Goal: Register for event/course

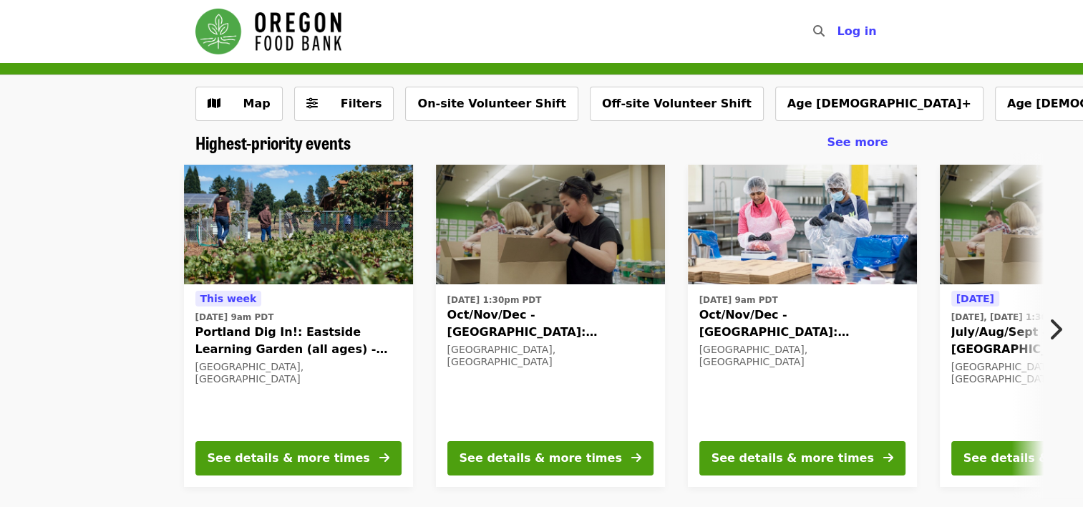
click at [1063, 328] on button "Next item" at bounding box center [1058, 329] width 47 height 40
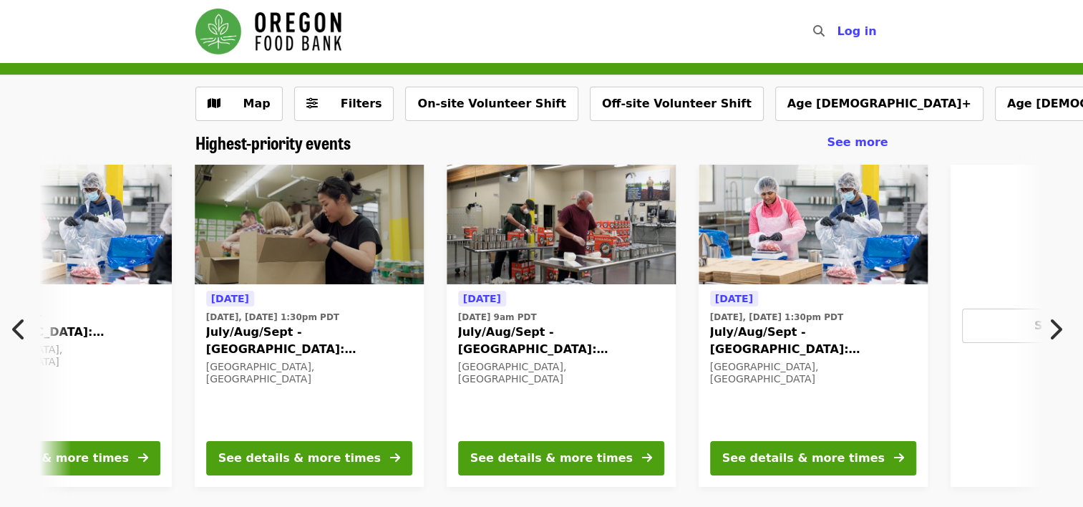
scroll to position [0, 770]
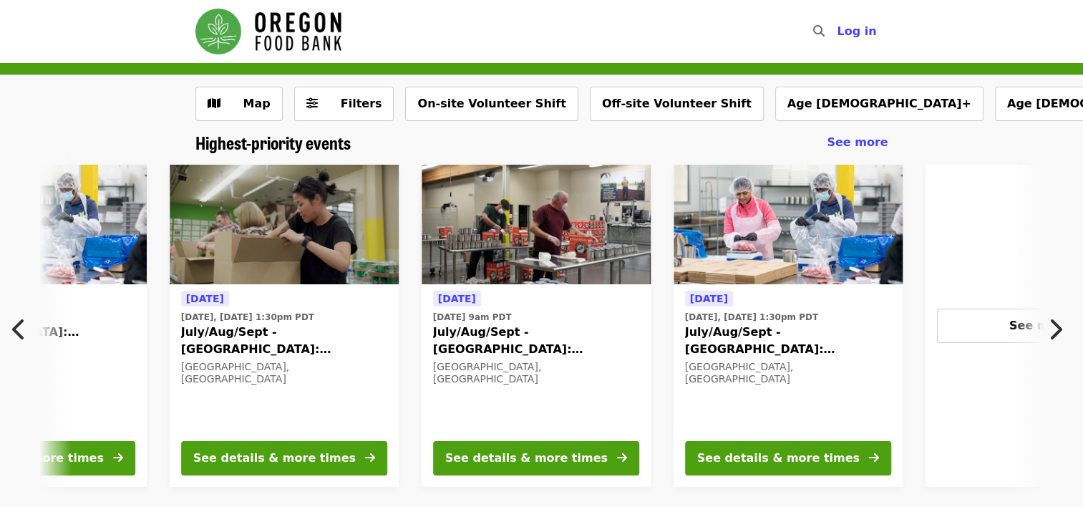
click at [1054, 324] on icon "chevron-right icon" at bounding box center [1055, 329] width 14 height 27
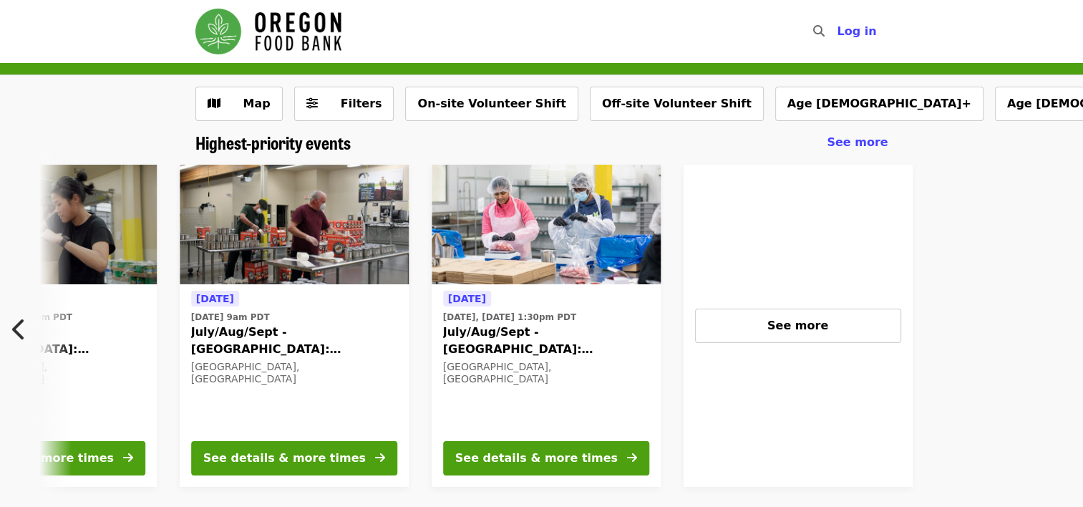
scroll to position [0, 1145]
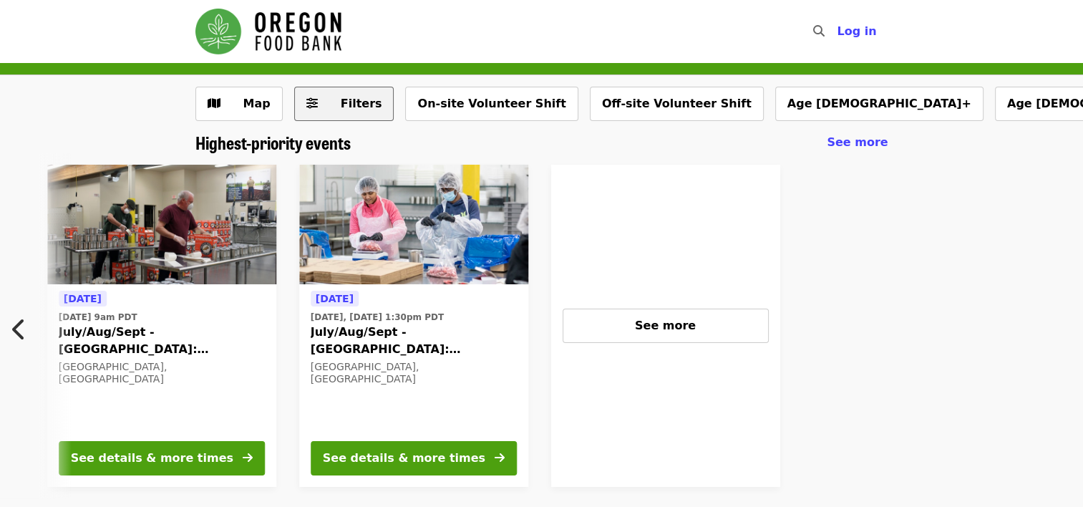
click at [319, 105] on button "Filters" at bounding box center [344, 104] width 100 height 34
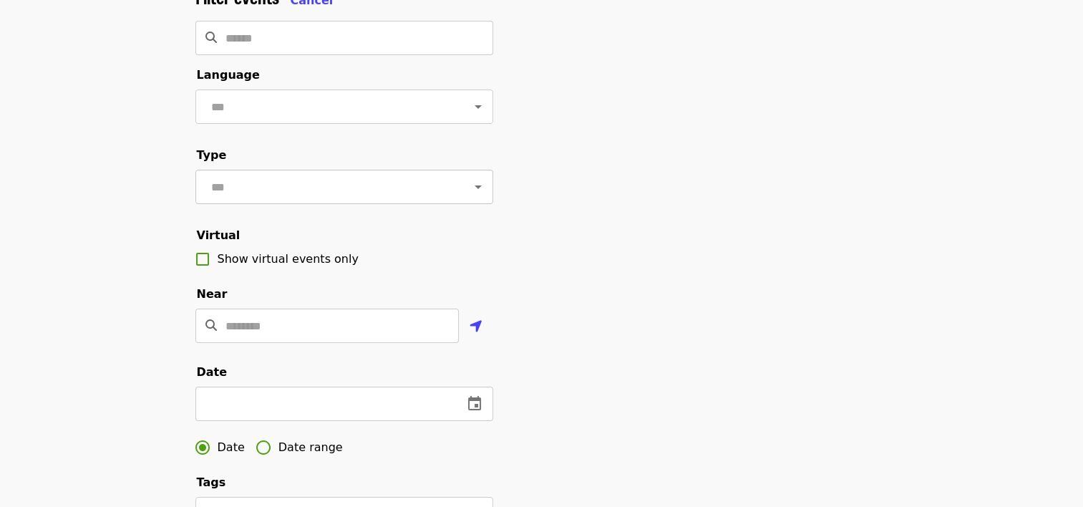
scroll to position [143, 0]
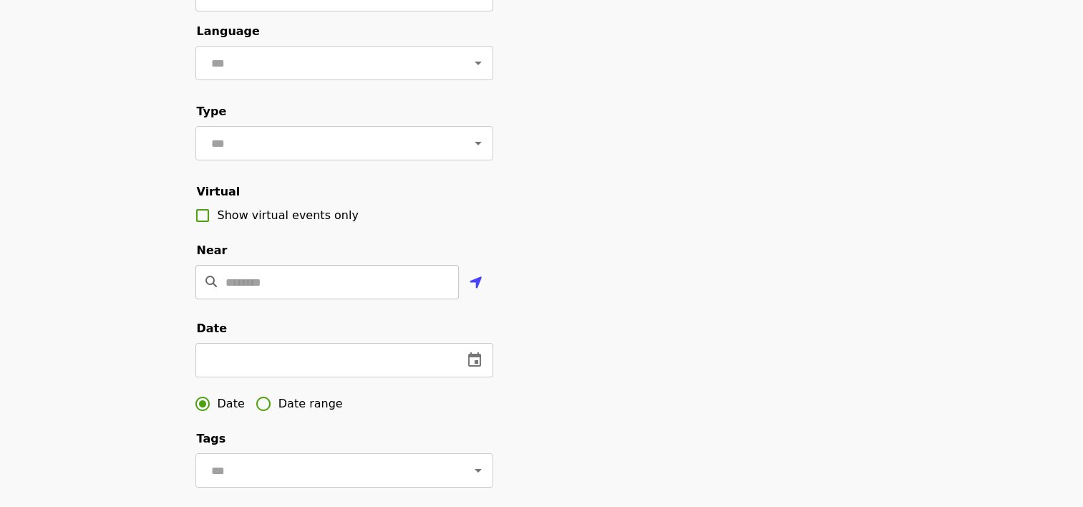
click at [286, 294] on input "Location" at bounding box center [341, 282] width 233 height 34
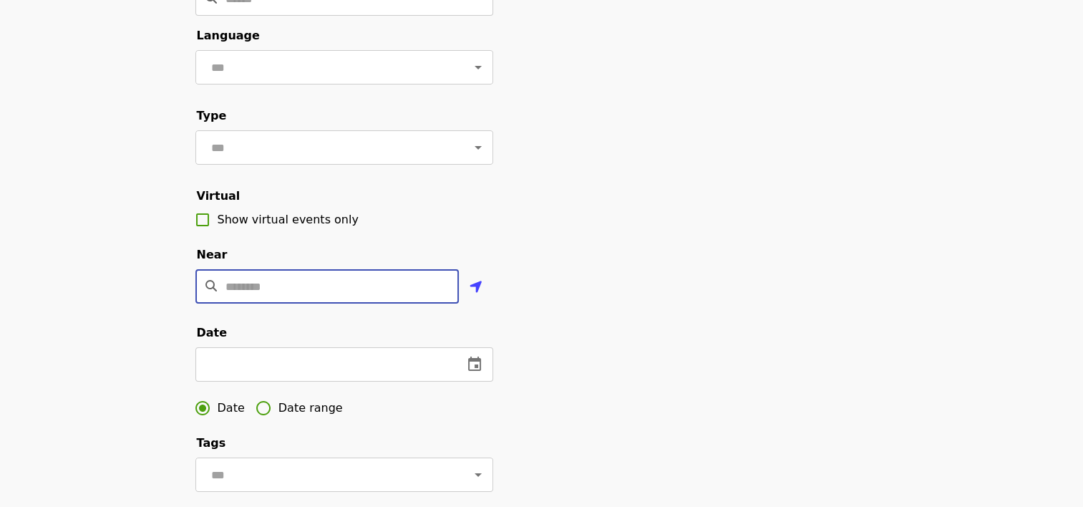
click at [266, 303] on input "Location" at bounding box center [341, 286] width 233 height 34
type input "*****"
type input "********"
type input "*****"
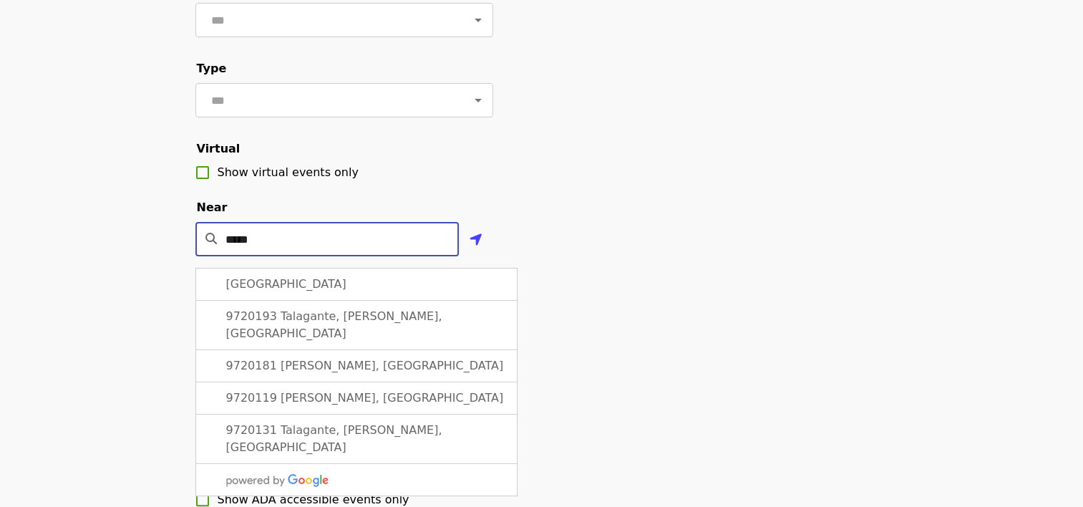
scroll to position [210, 0]
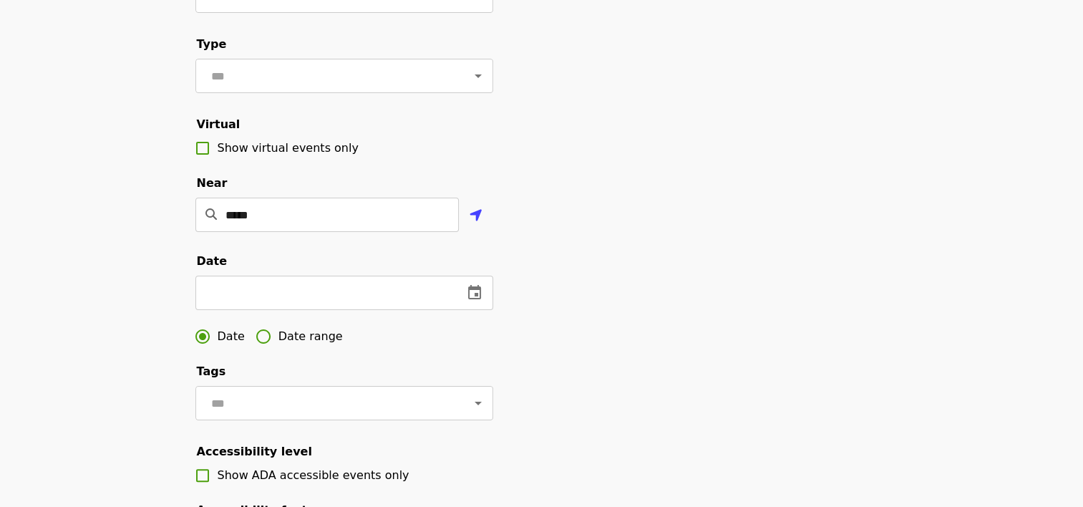
click at [561, 296] on div "Filter events Cancel ******** ​ Language ​ Type ​ Virtual Show virtual events o…" at bounding box center [542, 275] width 716 height 798
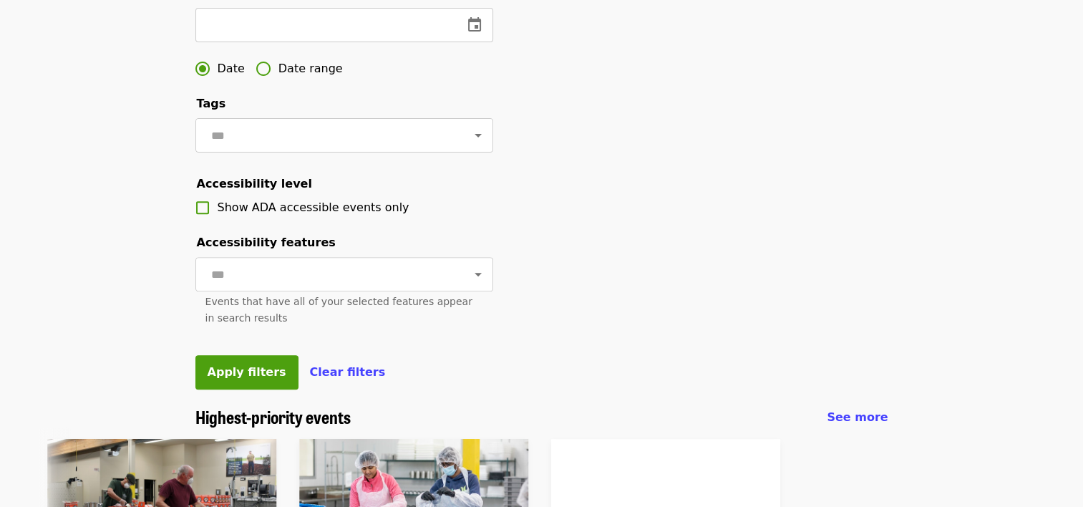
scroll to position [497, 0]
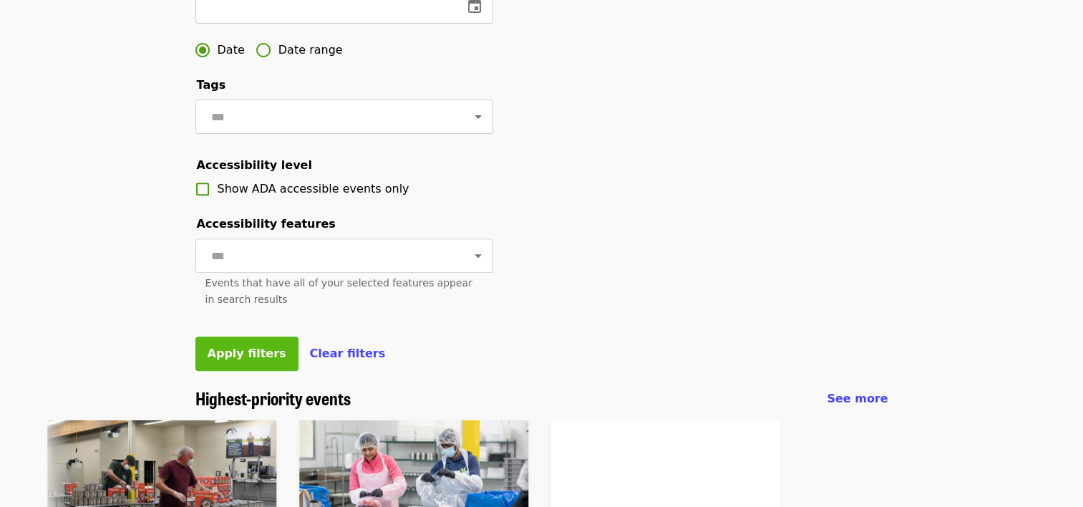
click at [252, 360] on span "Apply filters" at bounding box center [247, 353] width 79 height 14
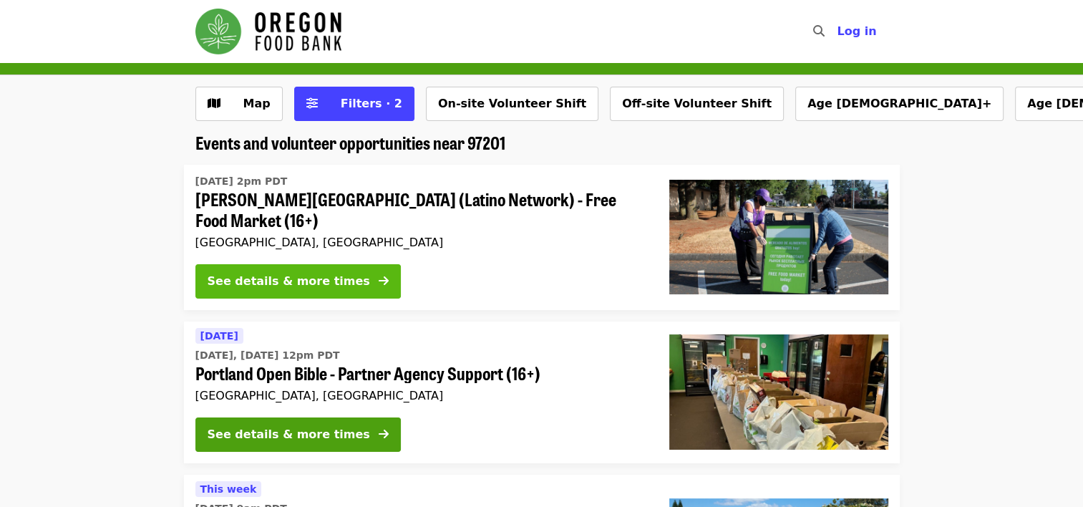
click at [304, 280] on div "See details & more times" at bounding box center [289, 281] width 162 height 17
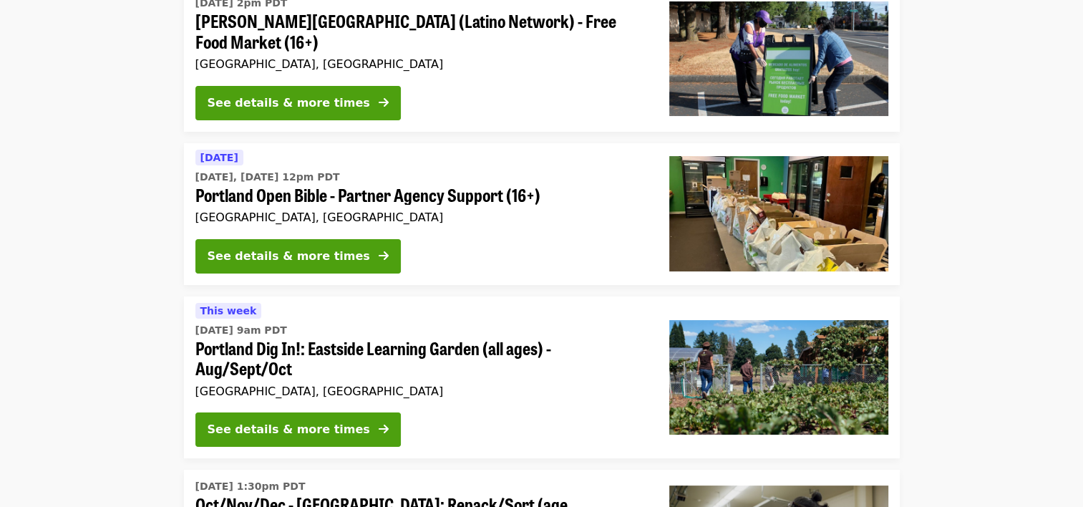
scroll to position [143, 0]
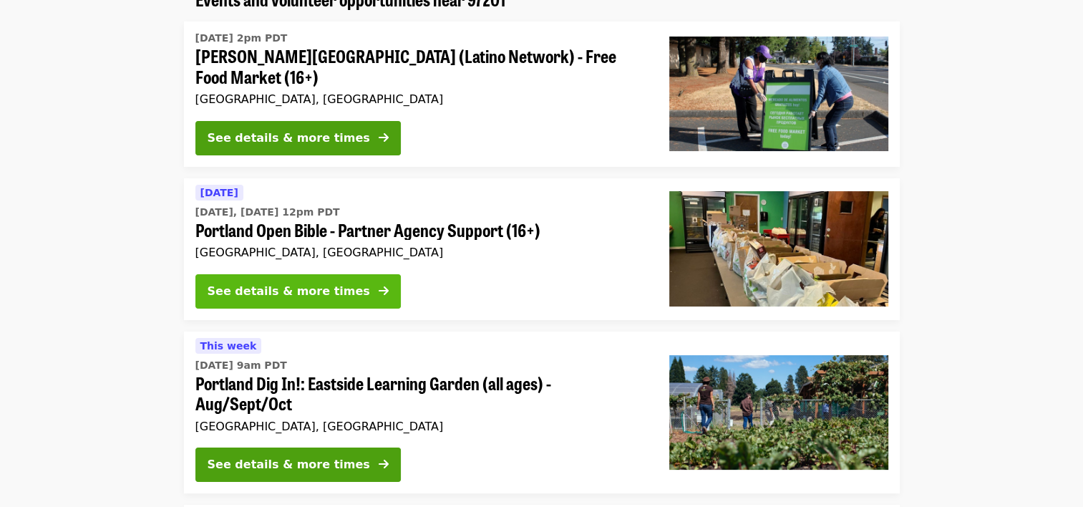
click at [273, 281] on button "See details & more times" at bounding box center [297, 291] width 205 height 34
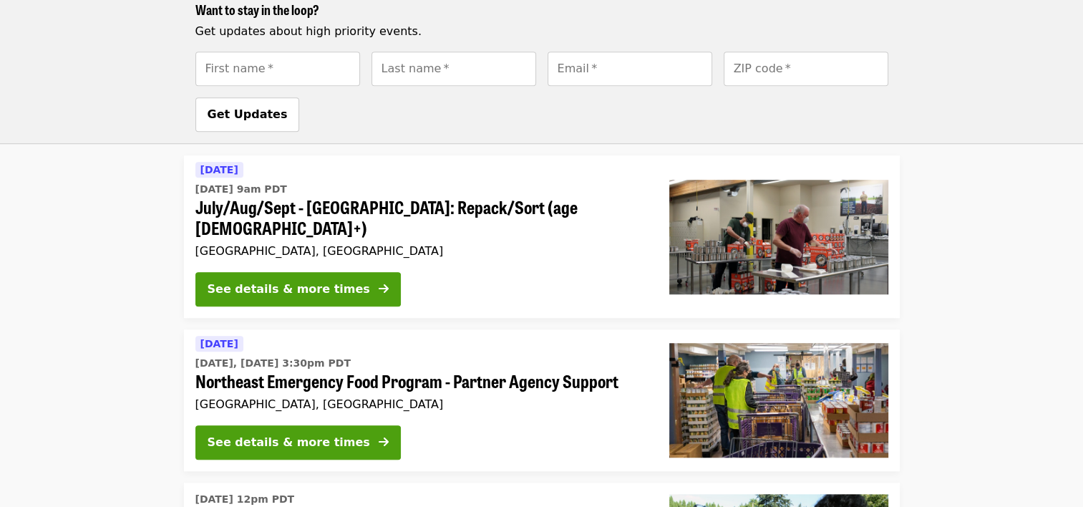
scroll to position [1217, 0]
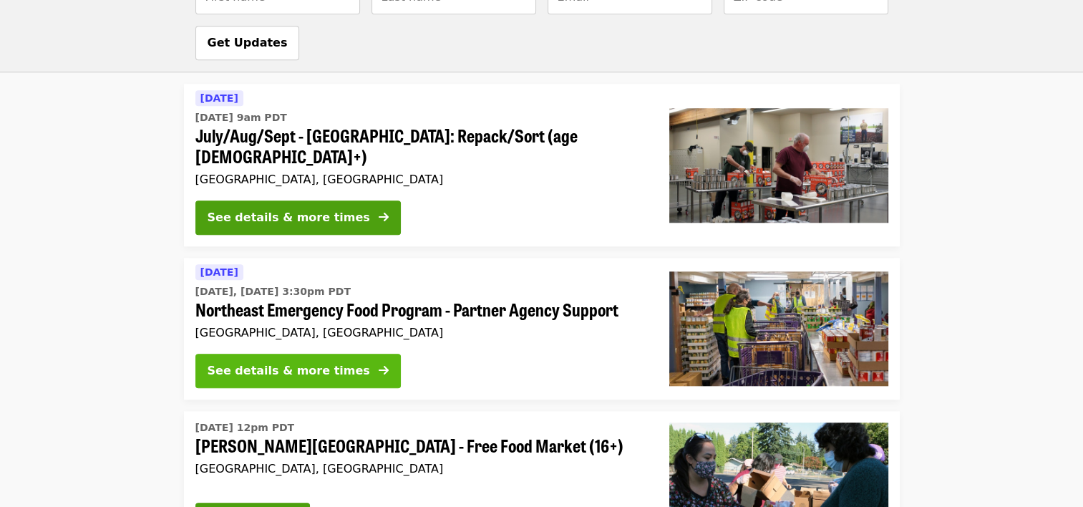
click at [301, 362] on div "See details & more times" at bounding box center [289, 370] width 162 height 17
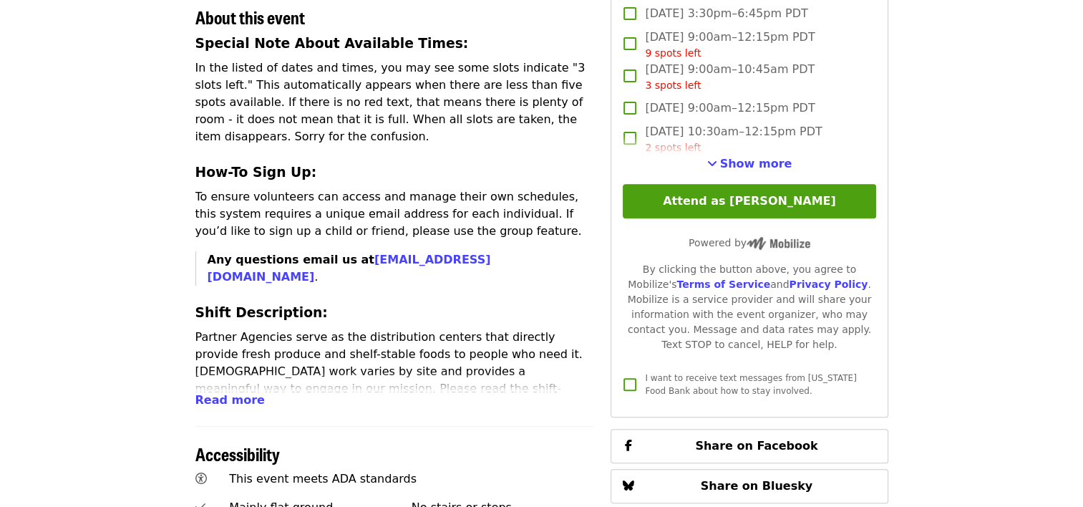
scroll to position [572, 0]
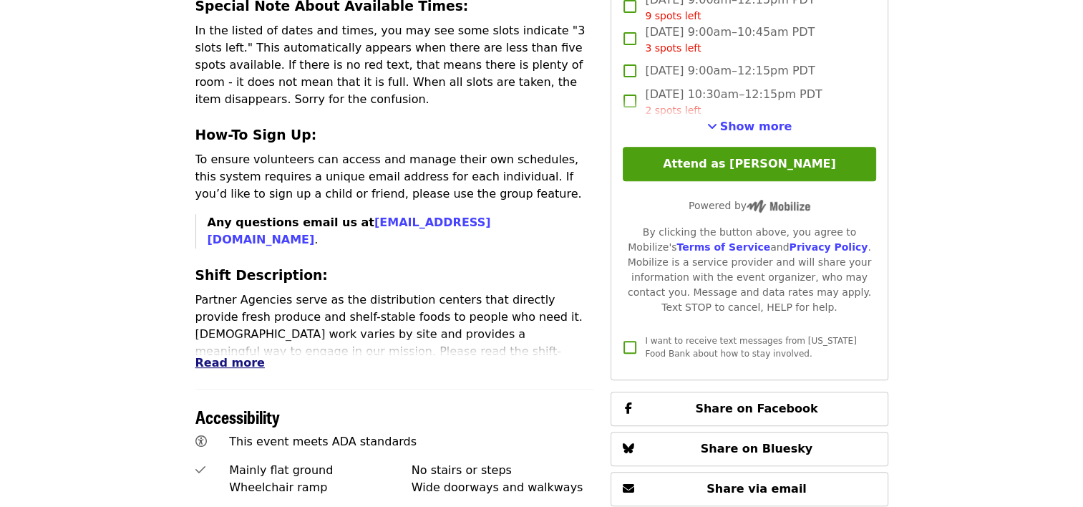
click at [230, 356] on span "Read more" at bounding box center [229, 363] width 69 height 14
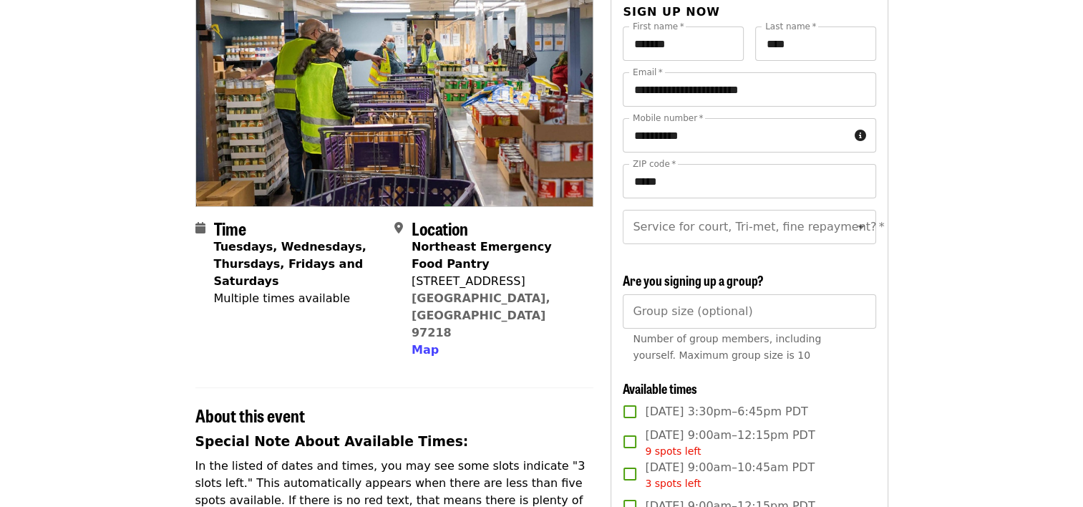
scroll to position [0, 0]
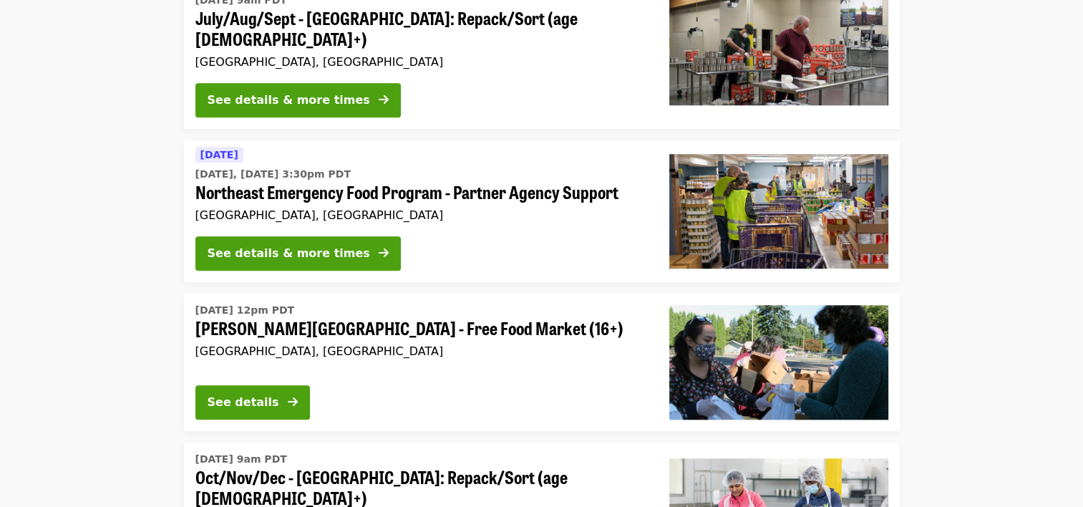
scroll to position [1360, 0]
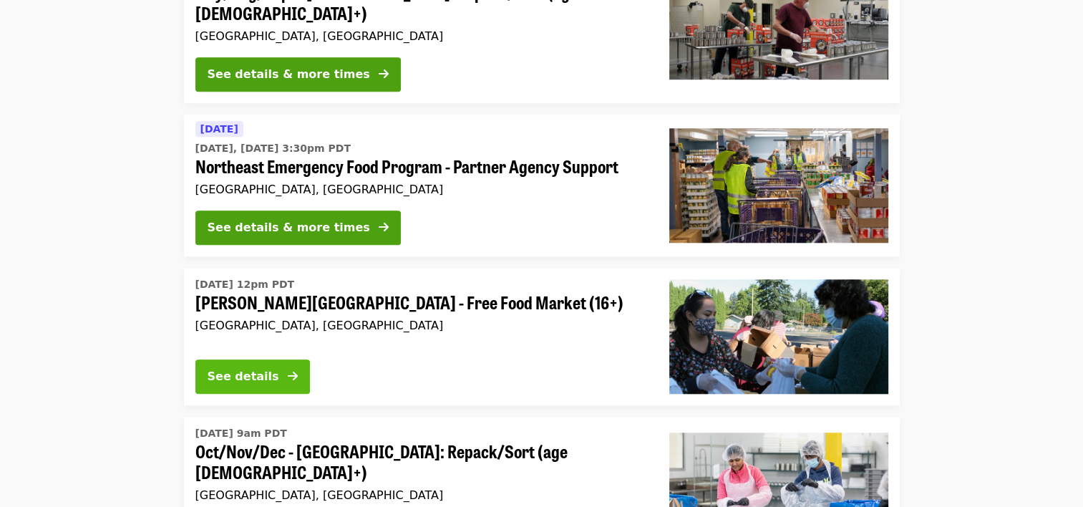
click at [235, 368] on div "See details" at bounding box center [244, 376] width 72 height 17
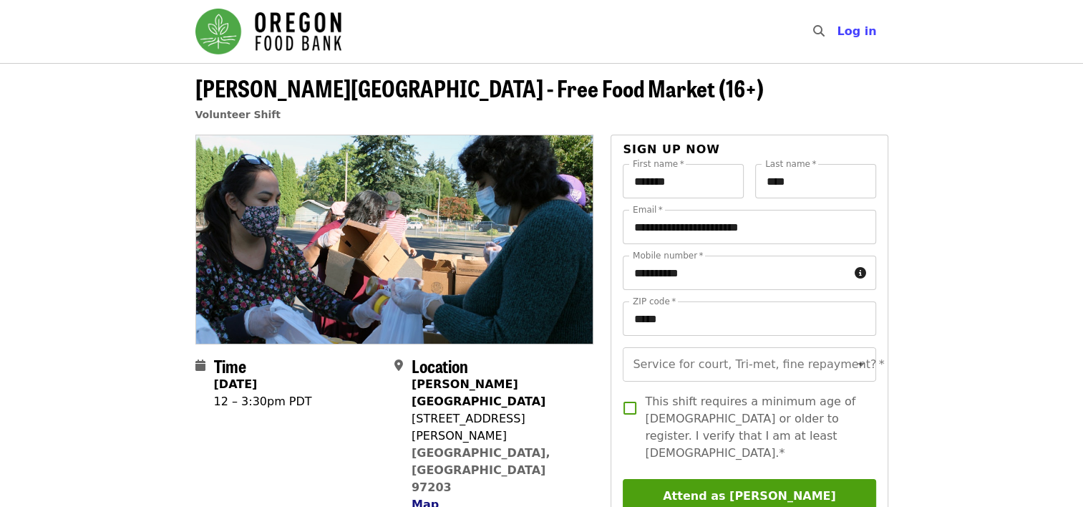
click at [426, 497] on span "Map" at bounding box center [424, 504] width 27 height 14
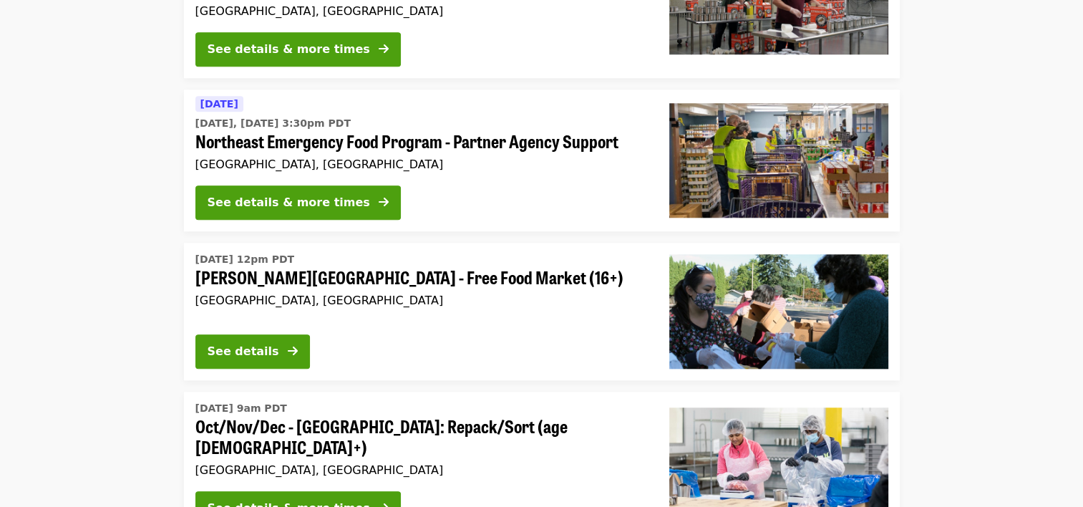
scroll to position [1352, 0]
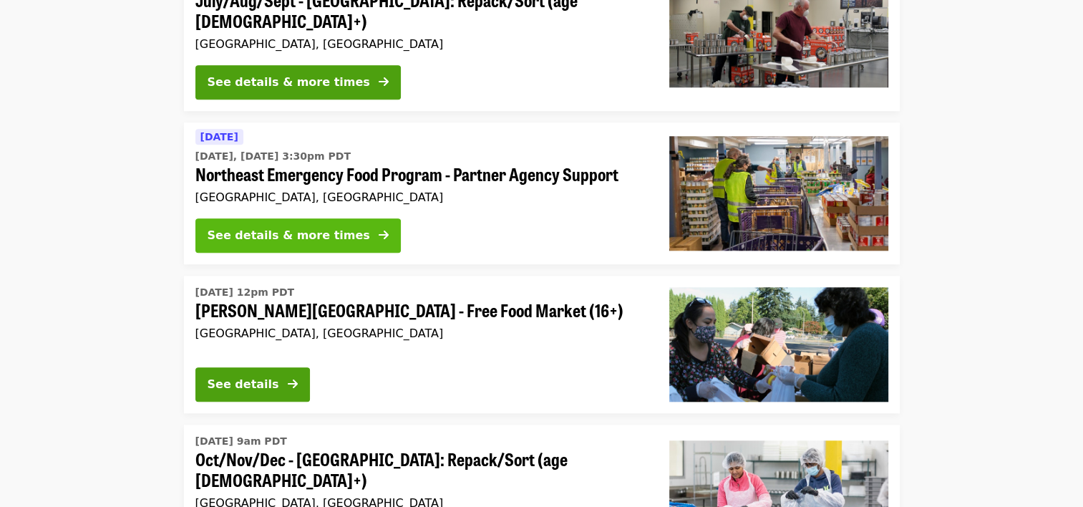
click at [302, 227] on div "See details & more times" at bounding box center [289, 235] width 162 height 17
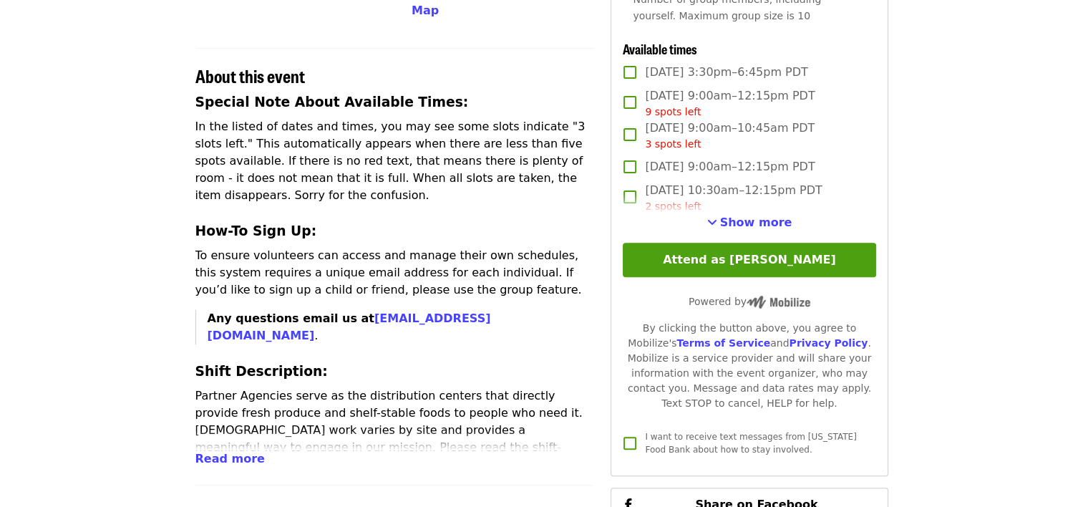
scroll to position [501, 0]
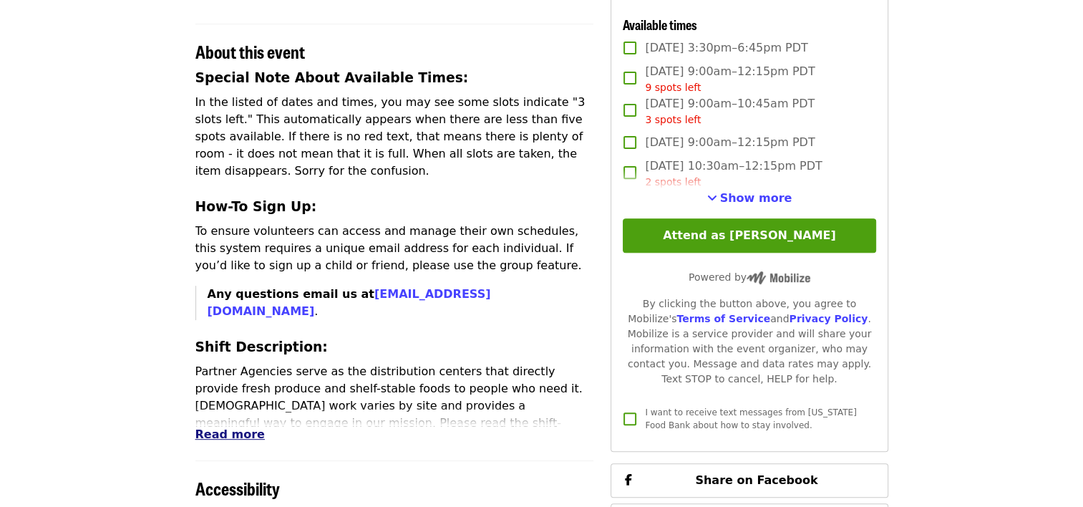
click at [238, 427] on span "Read more" at bounding box center [229, 434] width 69 height 14
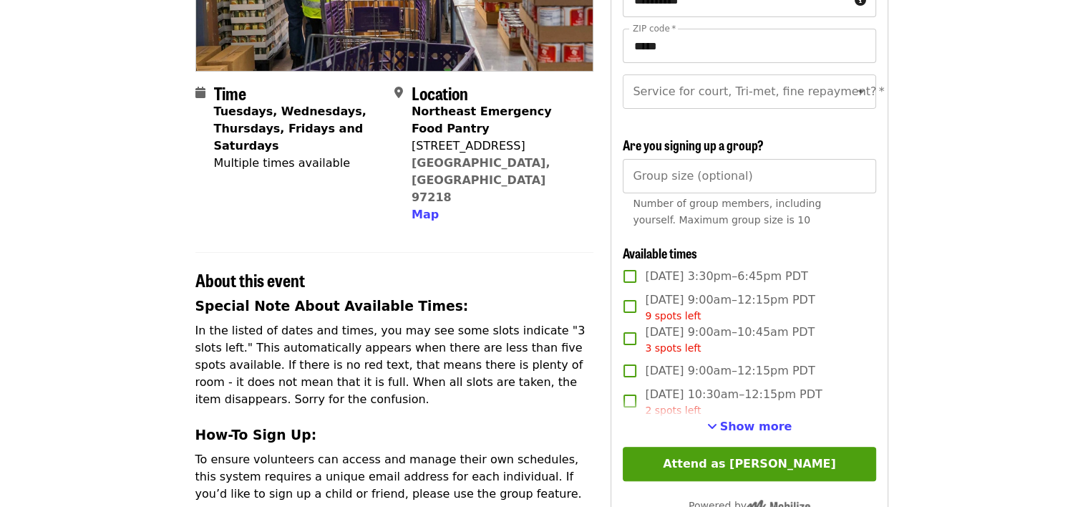
scroll to position [286, 0]
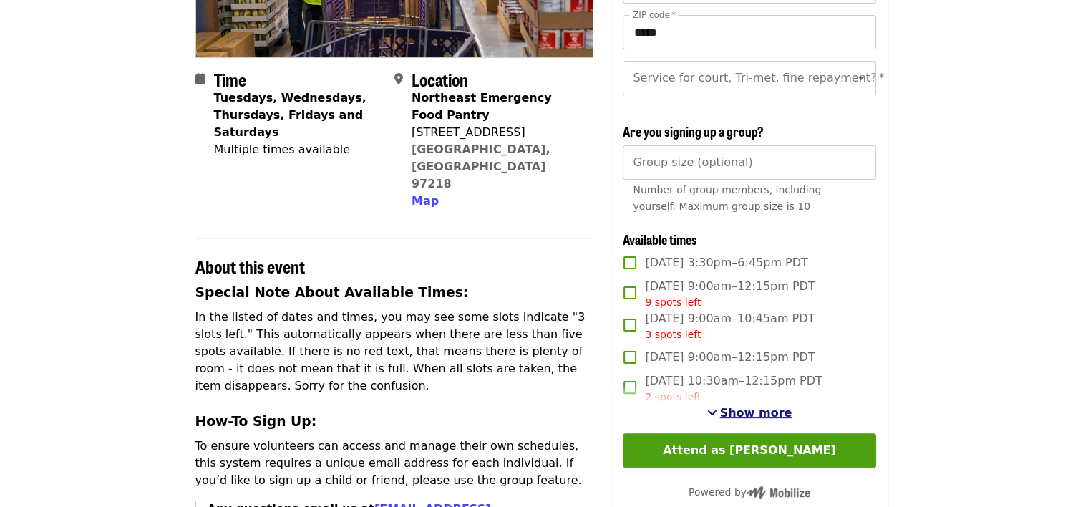
click at [761, 419] on span "Show more" at bounding box center [756, 413] width 72 height 14
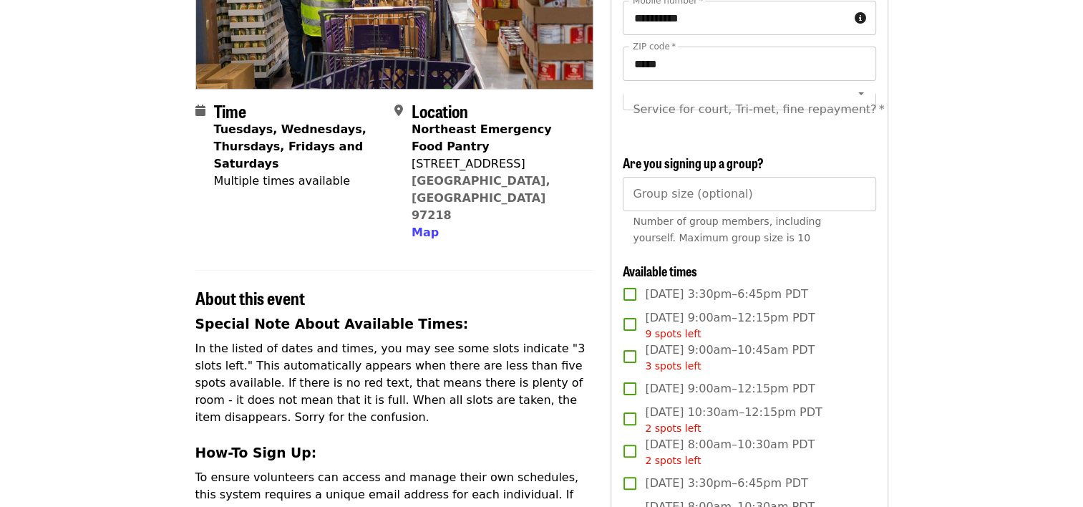
scroll to position [429, 0]
